Goal: Obtain resource: Obtain resource

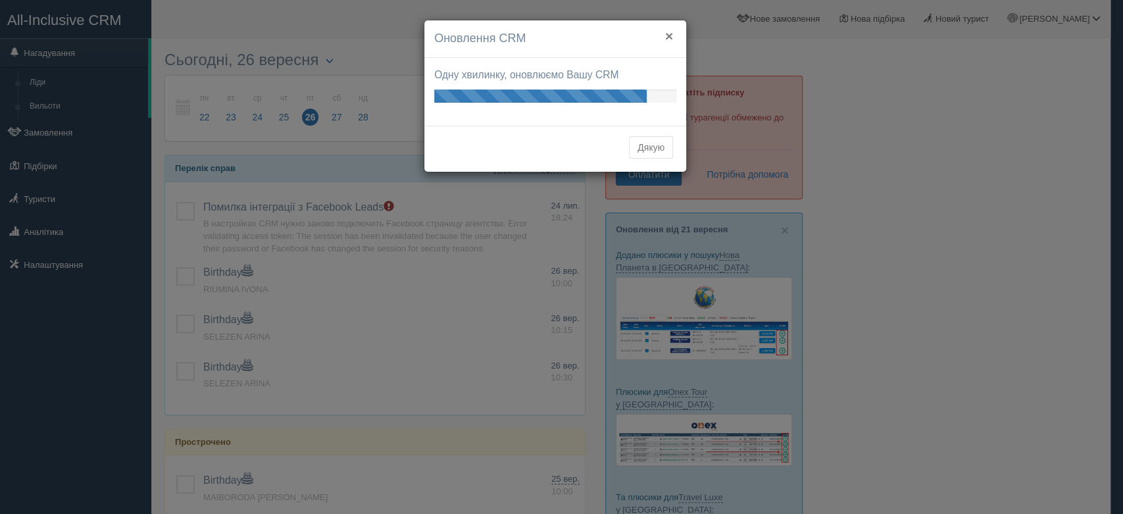
click at [666, 32] on button "×" at bounding box center [669, 36] width 8 height 14
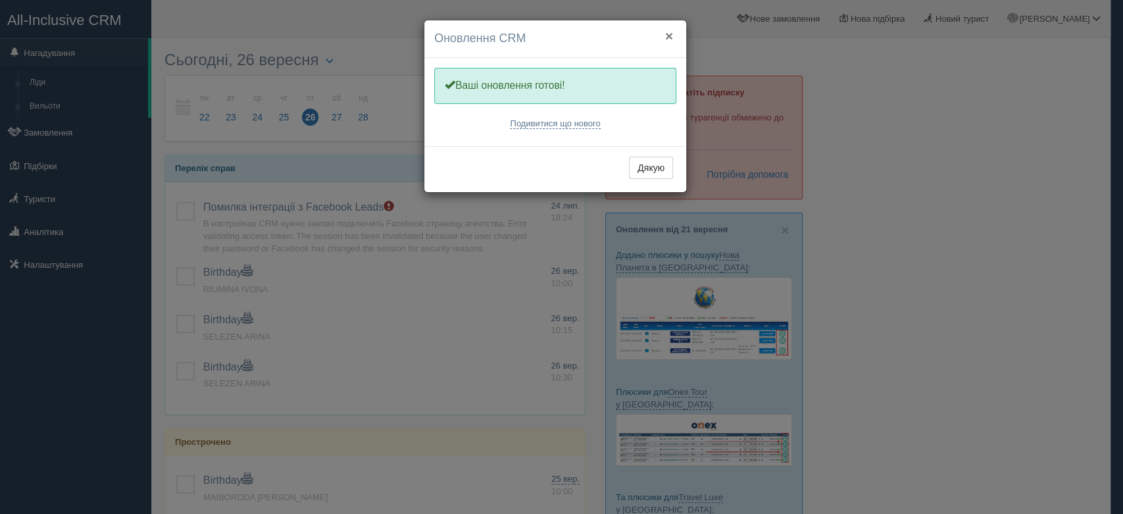
click at [665, 34] on button "×" at bounding box center [669, 36] width 8 height 14
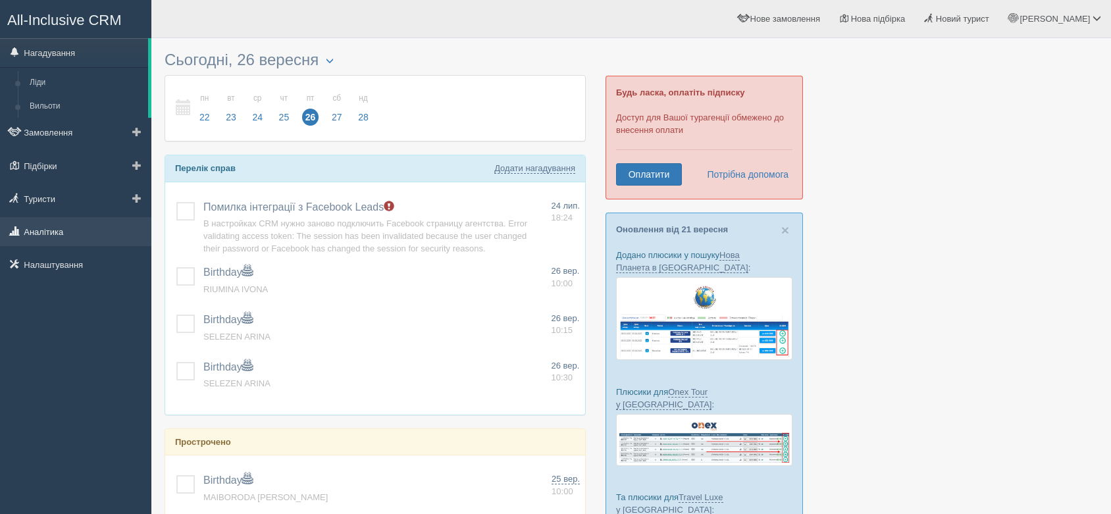
click at [49, 229] on link "Аналітика" at bounding box center [75, 231] width 151 height 29
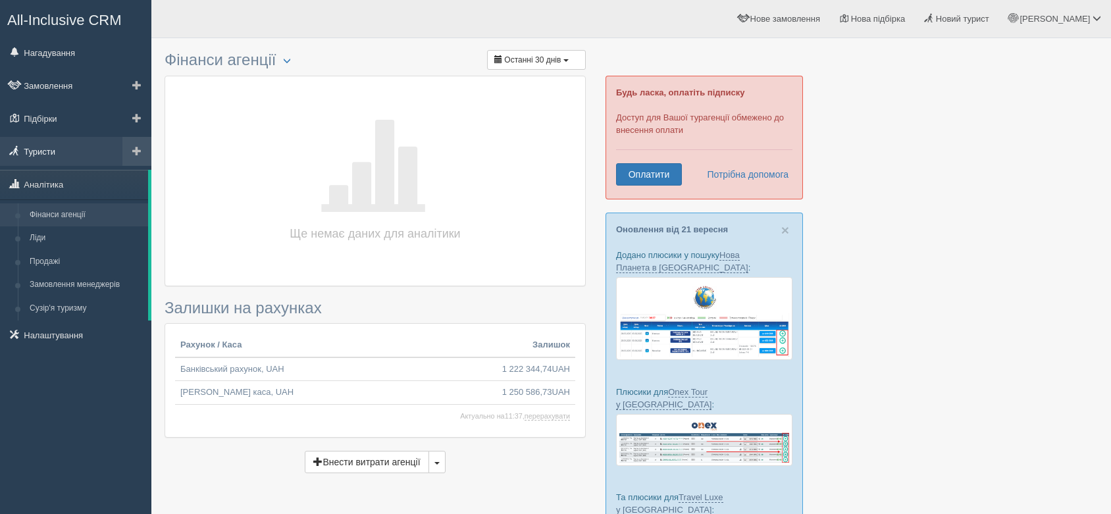
click at [51, 151] on link "Туристи" at bounding box center [75, 151] width 151 height 29
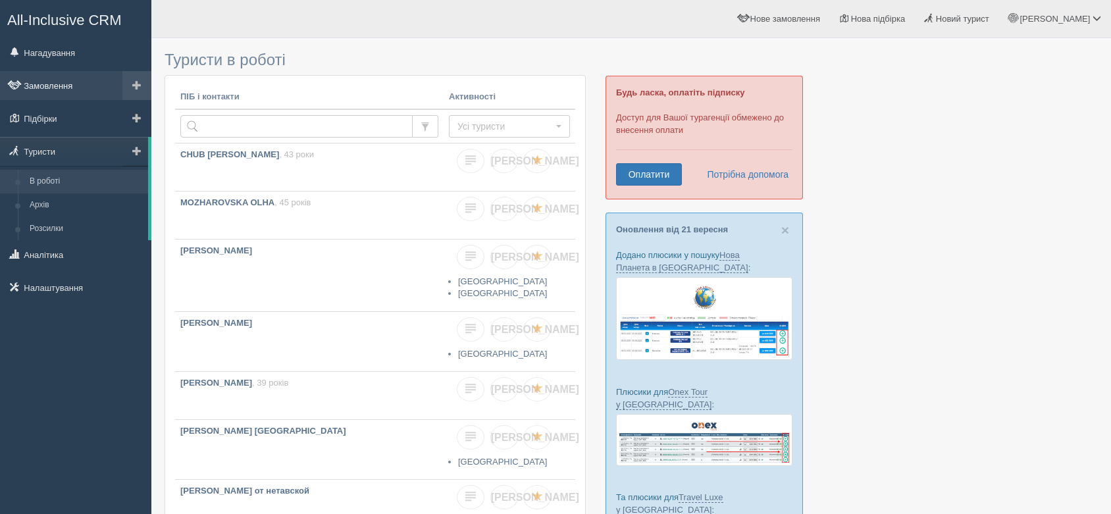
click at [62, 82] on link "Замовлення" at bounding box center [75, 85] width 151 height 29
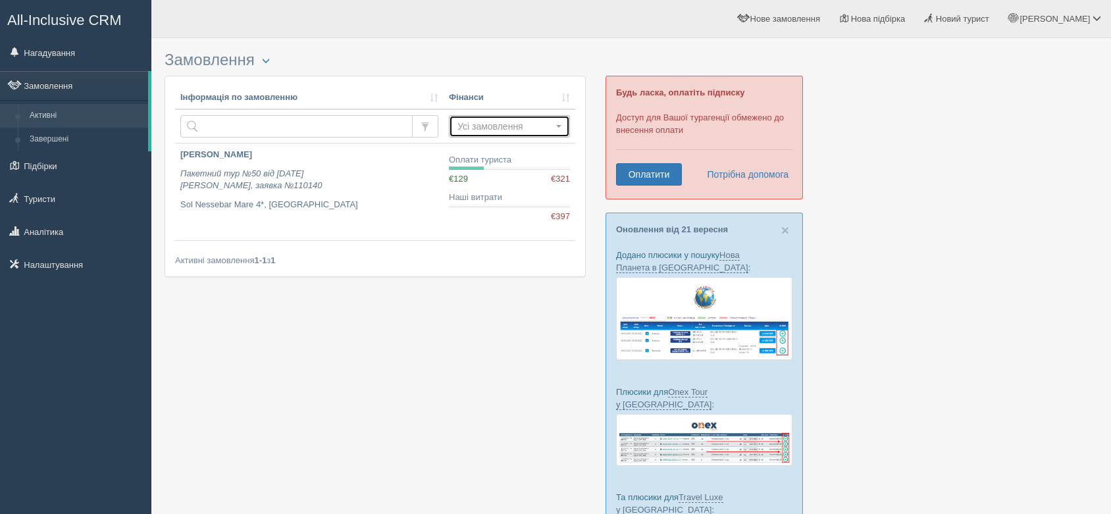
click at [530, 123] on span "Усі замовлення" at bounding box center [504, 126] width 95 height 13
click at [491, 125] on span "Усі замовлення" at bounding box center [504, 126] width 95 height 13
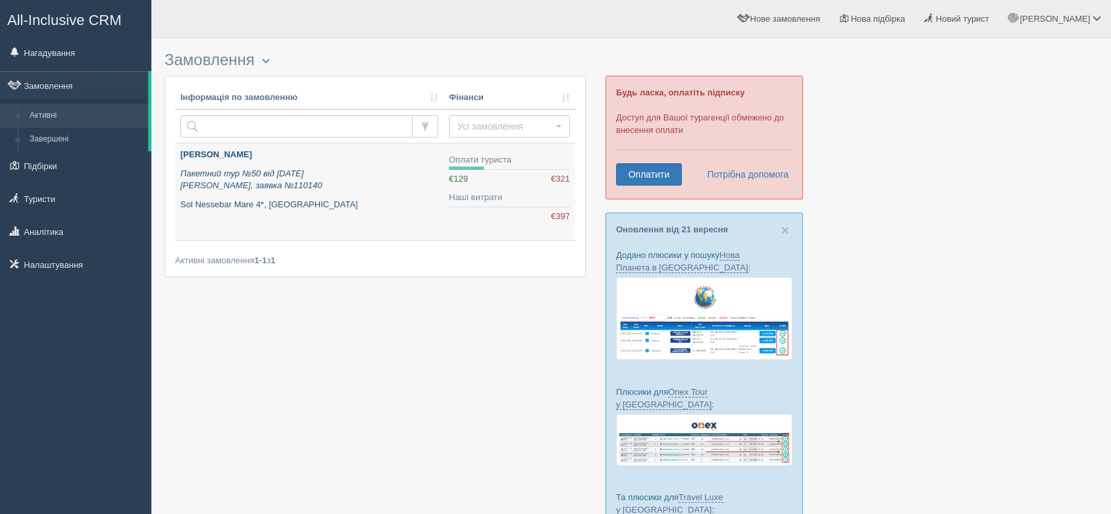
click at [252, 191] on p "Пакетний тур №50 від 04.02.2020 Alf, заявка №110140" at bounding box center [309, 180] width 258 height 24
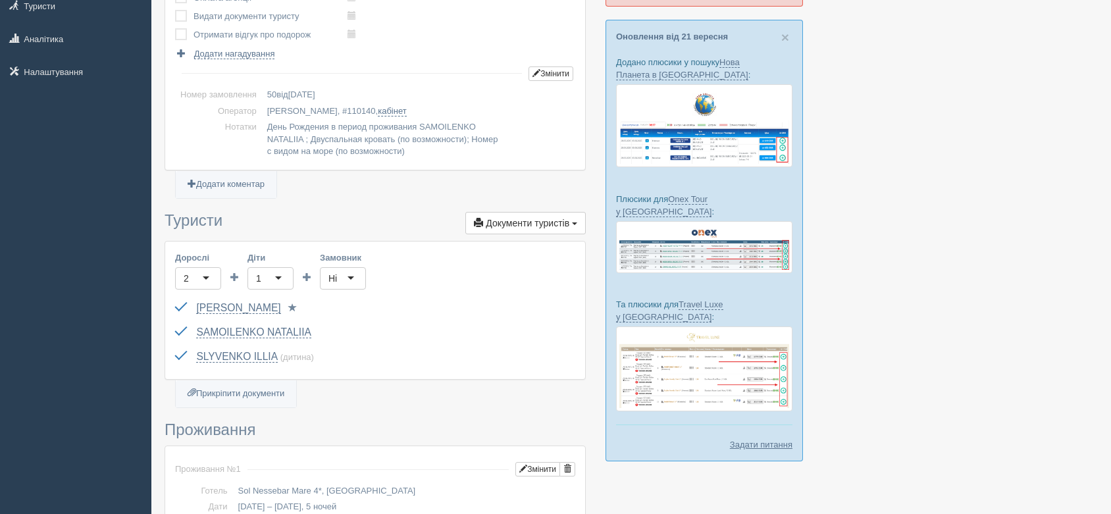
scroll to position [219, 0]
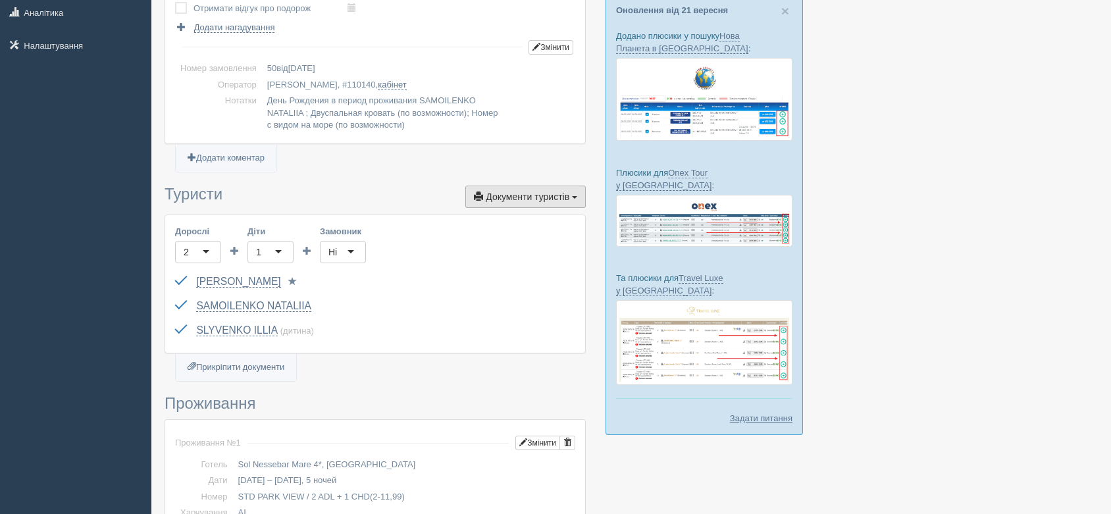
click at [535, 193] on span "Документи туристів" at bounding box center [528, 196] width 84 height 11
click at [525, 283] on link at bounding box center [533, 285] width 104 height 22
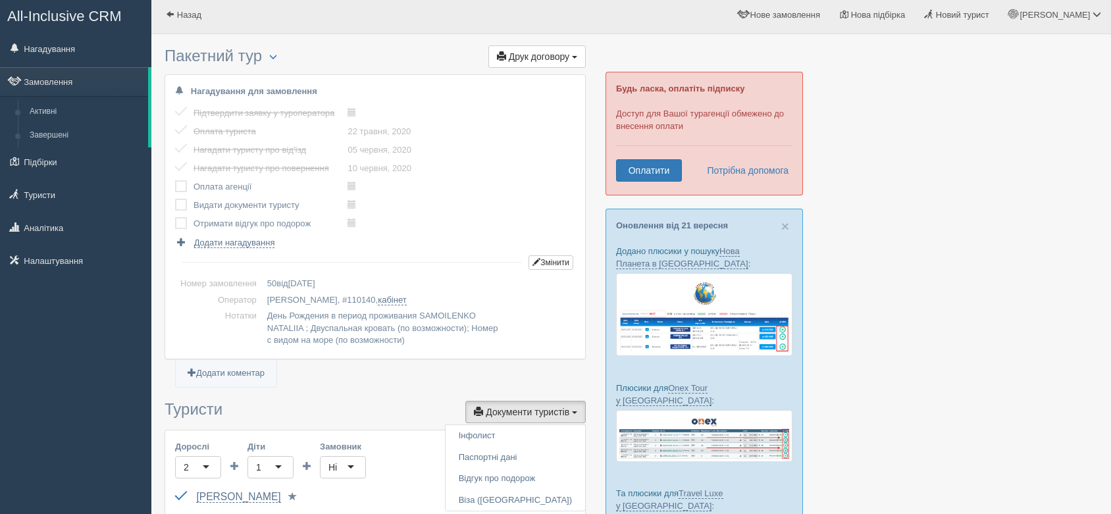
scroll to position [0, 0]
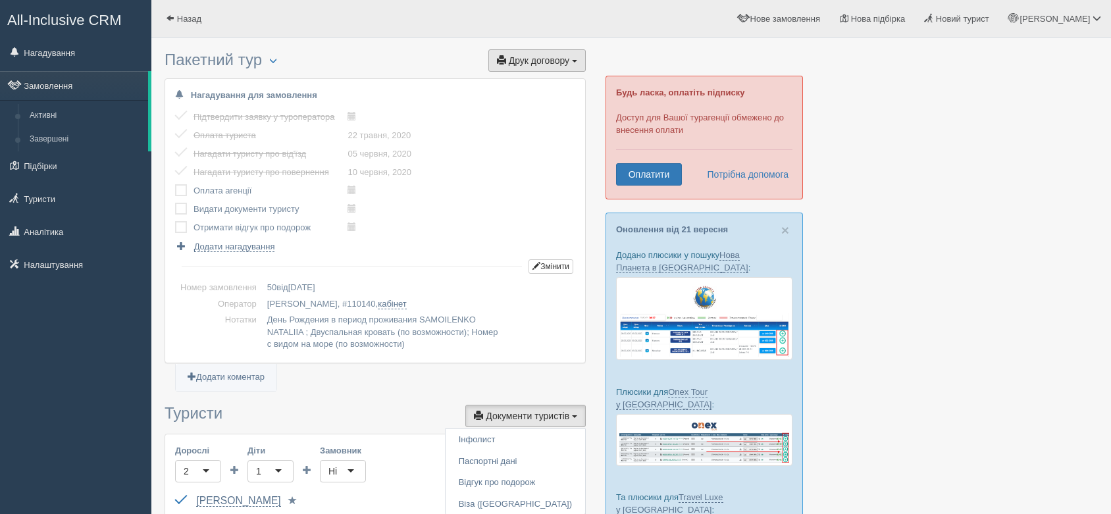
click at [541, 59] on span "Друк договору" at bounding box center [539, 60] width 61 height 11
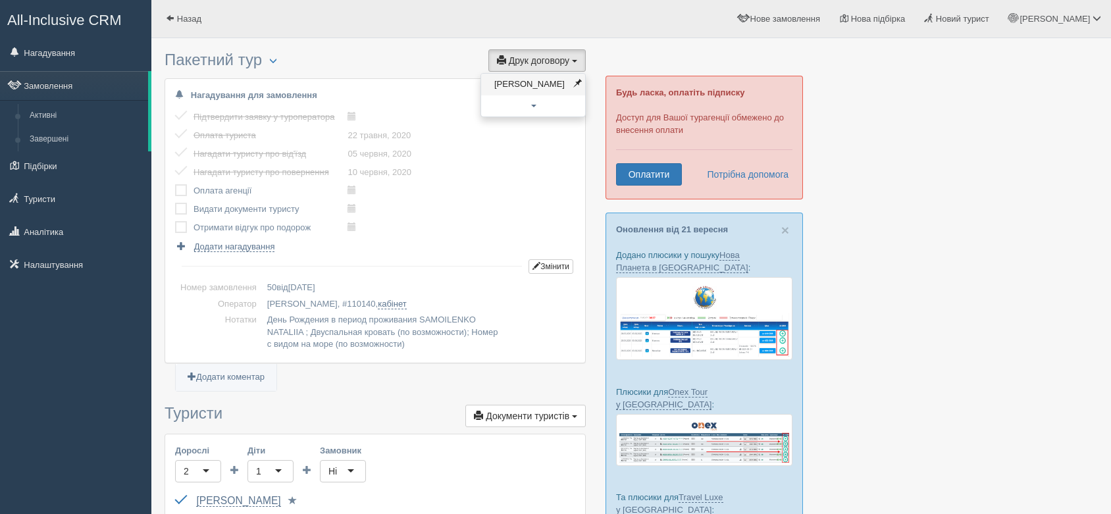
click at [519, 87] on link "Alf" at bounding box center [533, 85] width 104 height 22
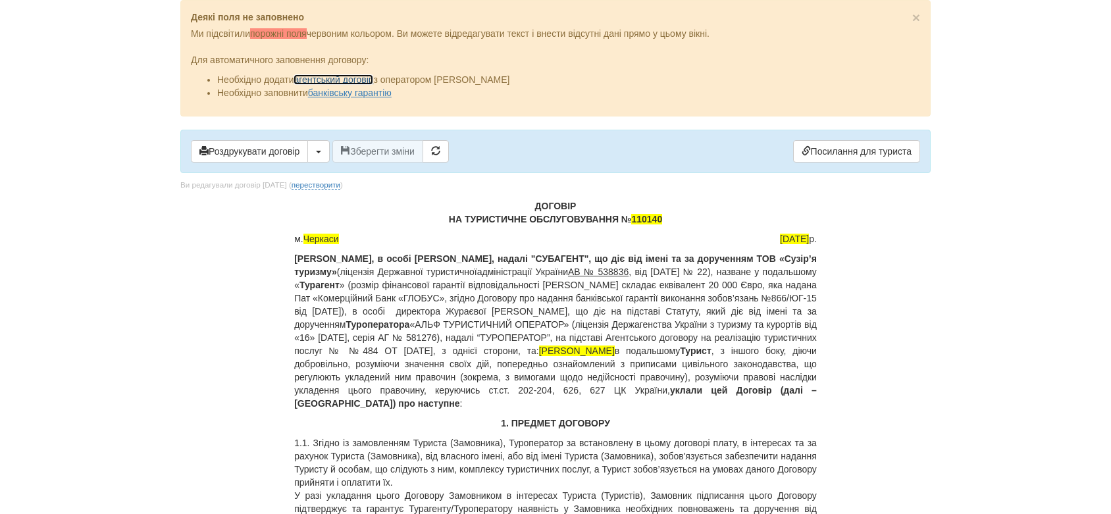
click at [351, 80] on link "агентський договір" at bounding box center [333, 79] width 80 height 11
